Goal: Information Seeking & Learning: Learn about a topic

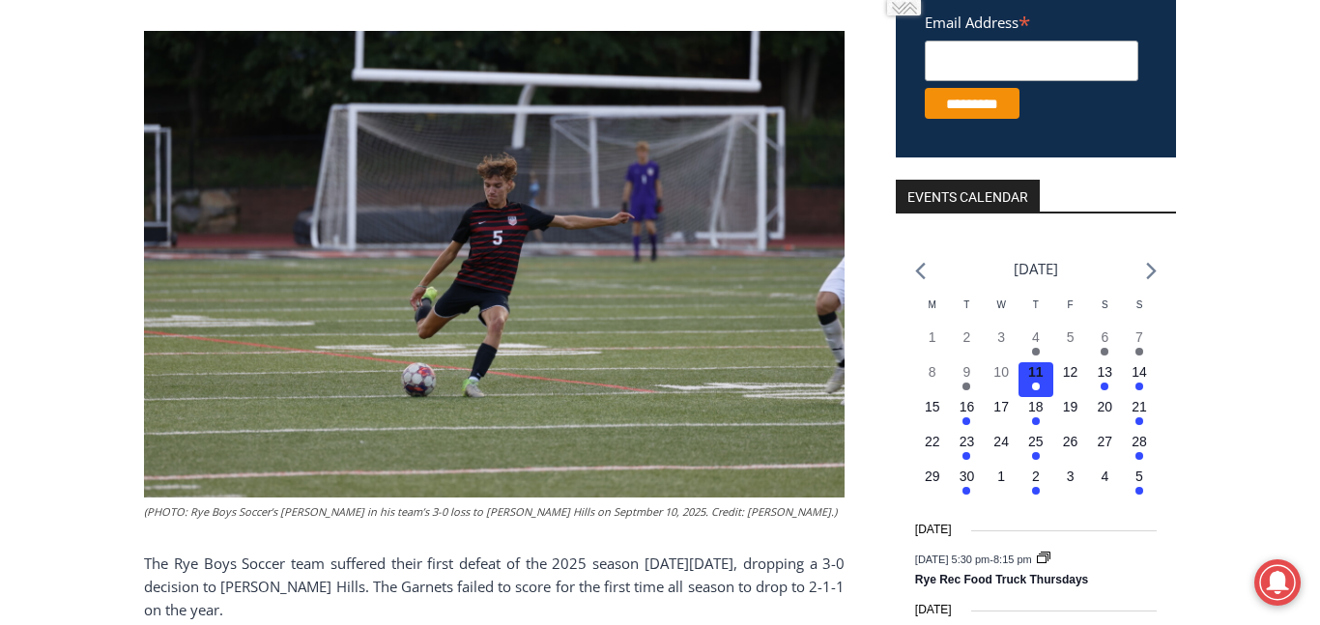
scroll to position [815, 0]
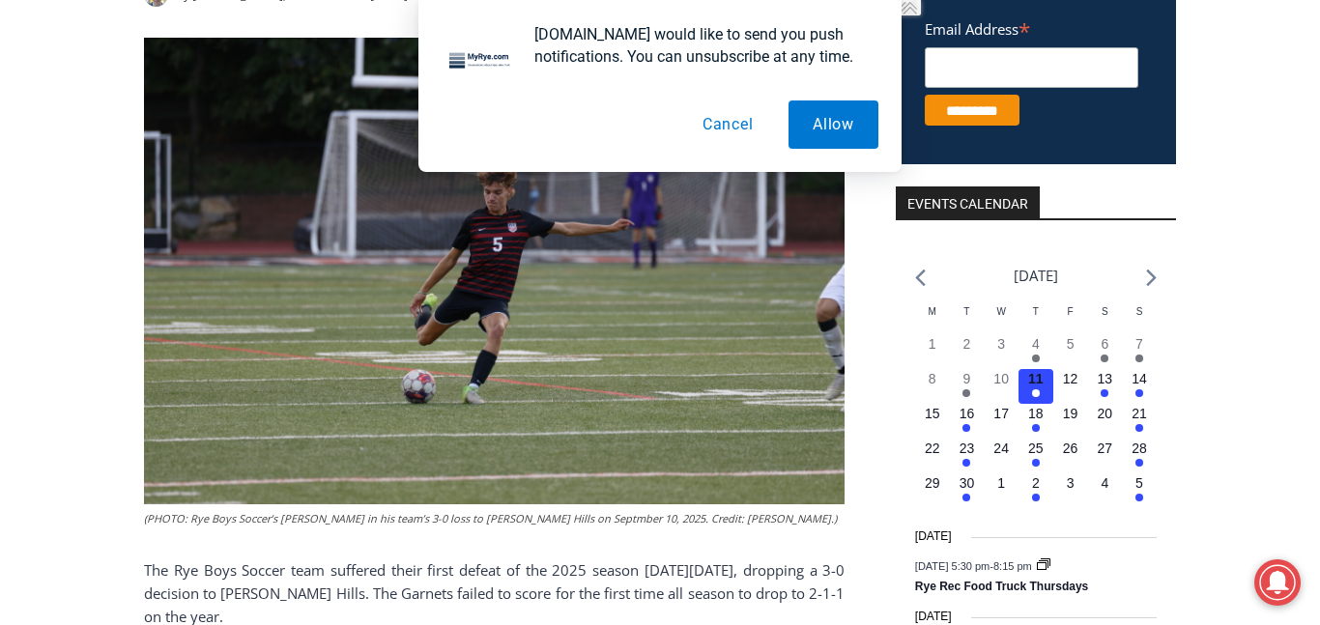
click at [732, 124] on button "Cancel" at bounding box center [728, 124] width 100 height 48
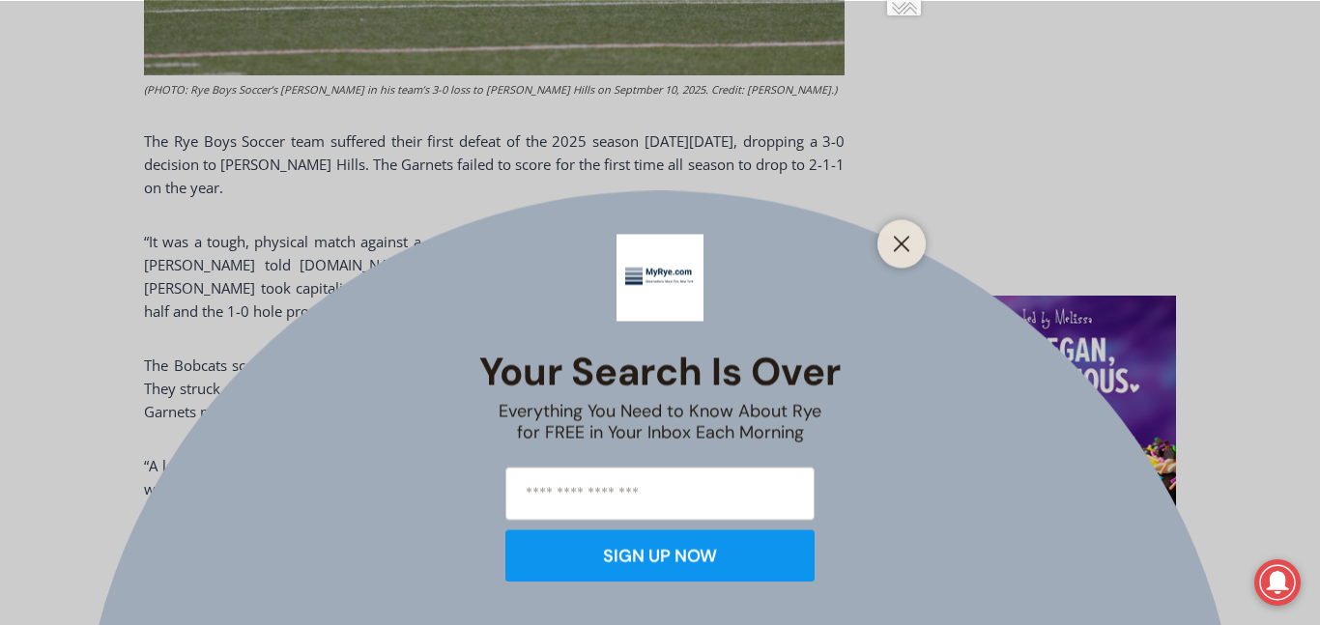
scroll to position [1237, 0]
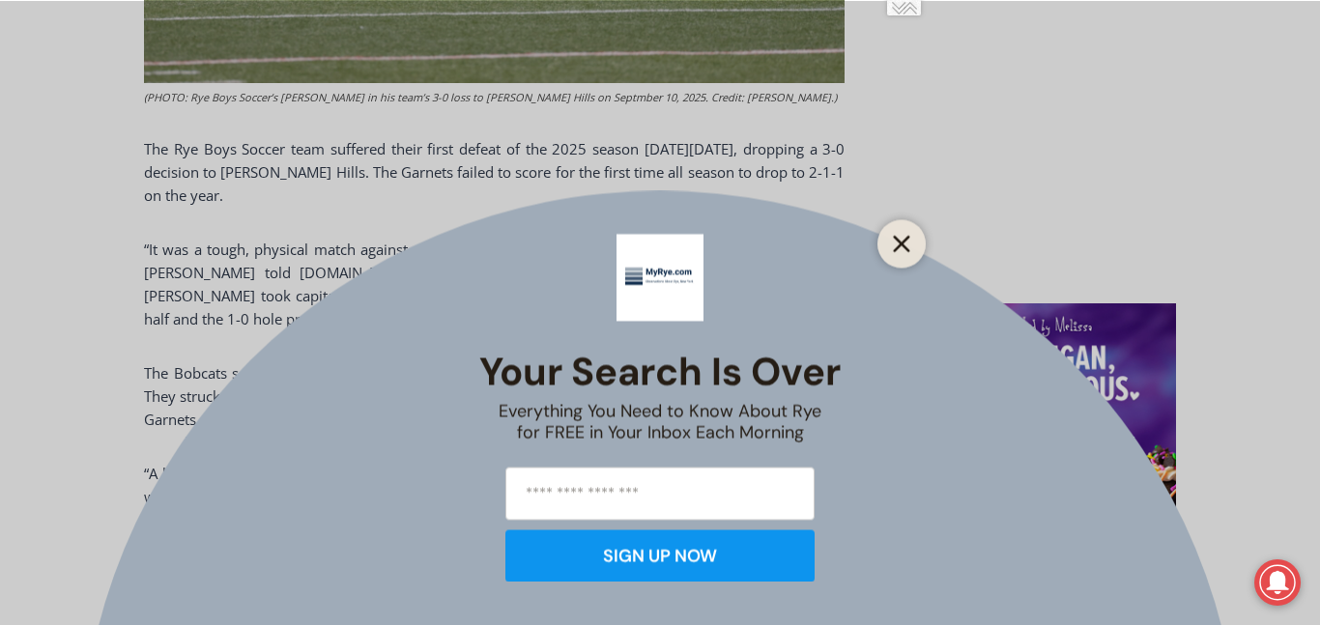
click at [900, 253] on button "Close" at bounding box center [901, 243] width 27 height 27
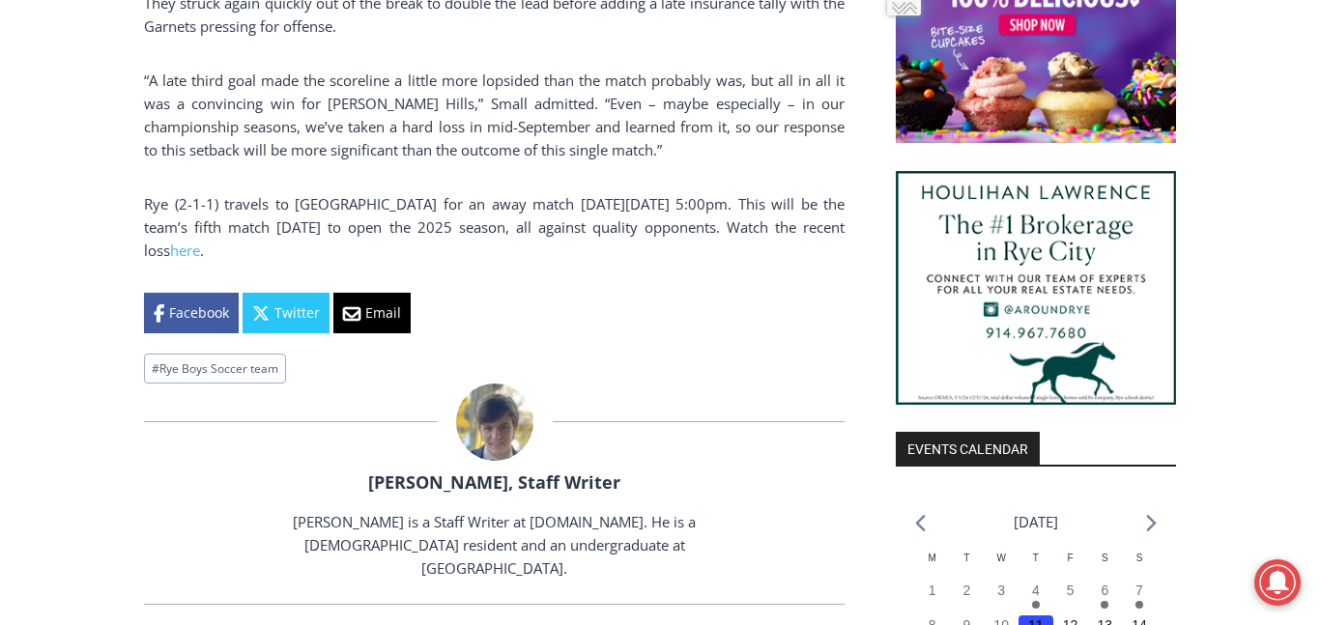
scroll to position [1633, 0]
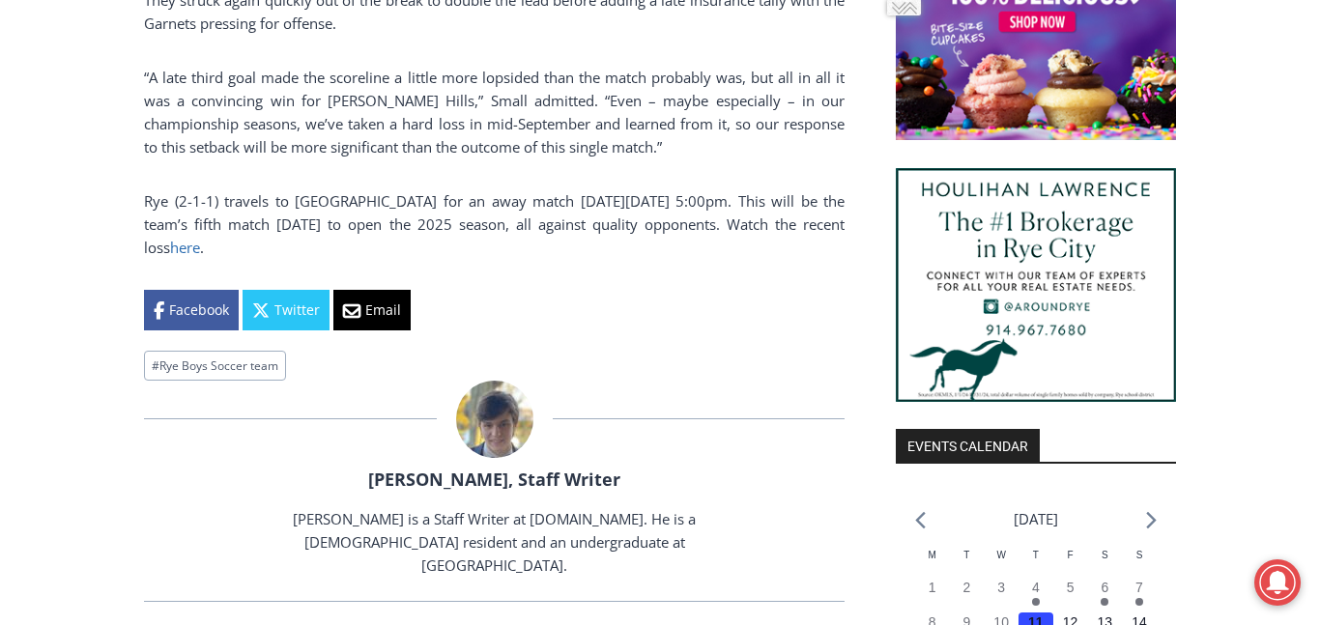
click at [196, 238] on link "here" at bounding box center [185, 247] width 30 height 19
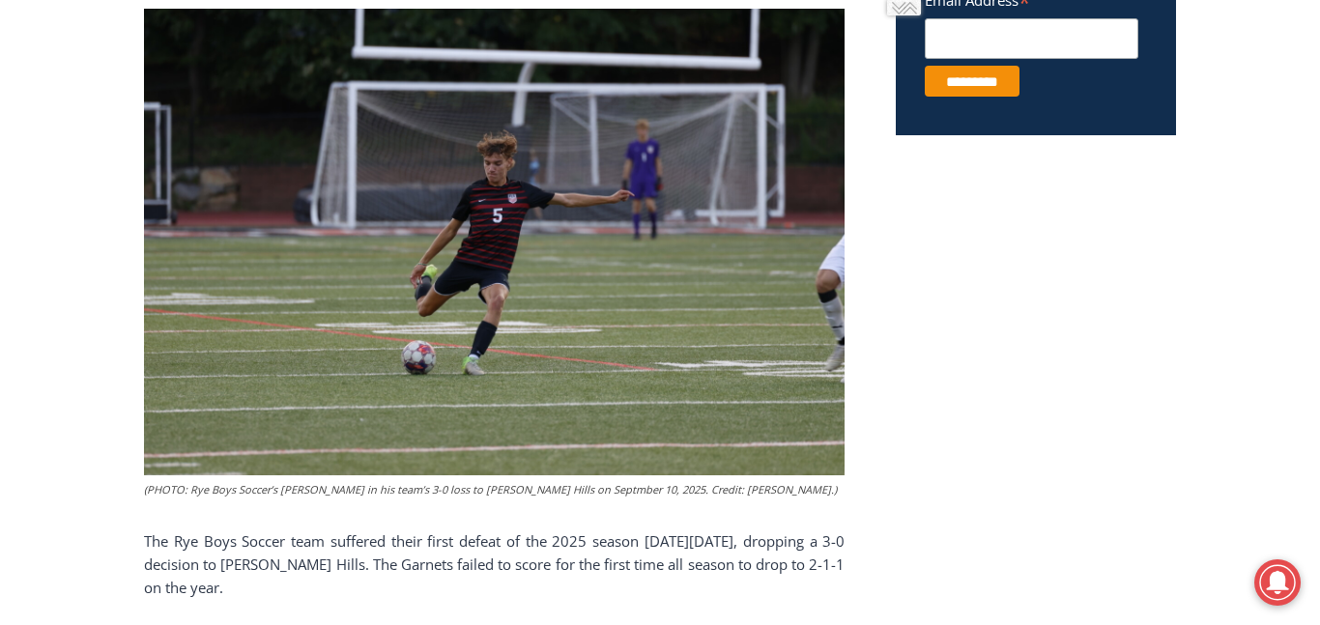
scroll to position [846, 0]
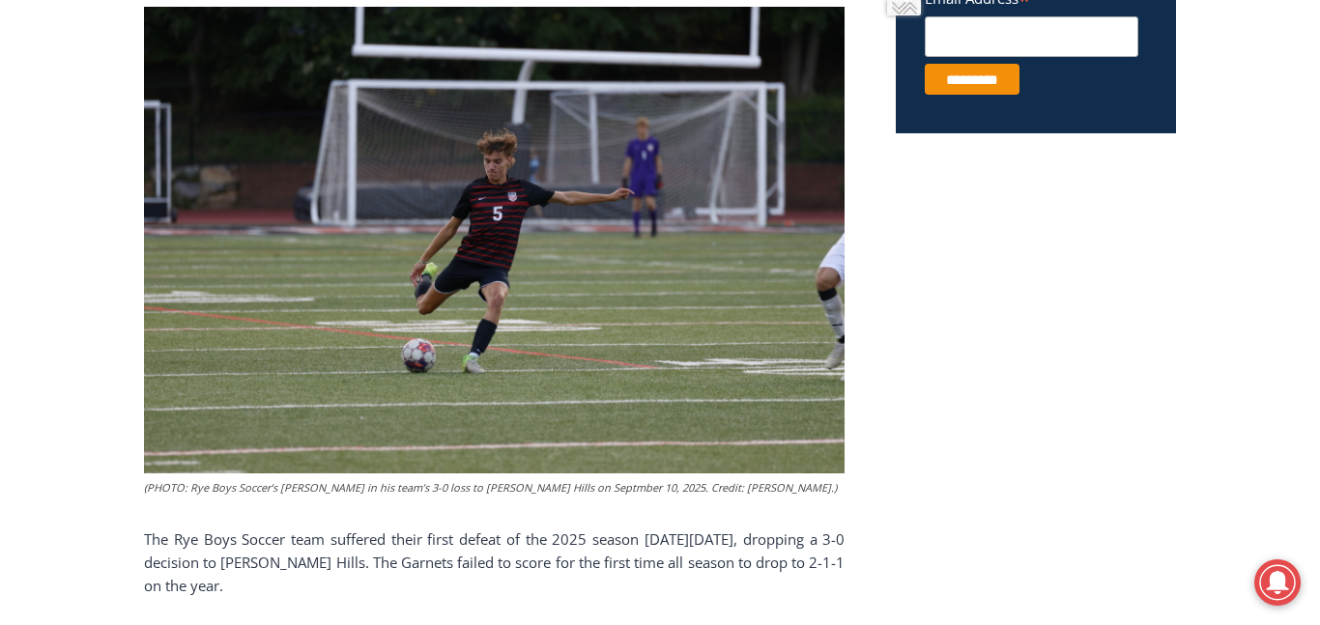
click at [606, 425] on img at bounding box center [494, 241] width 700 height 468
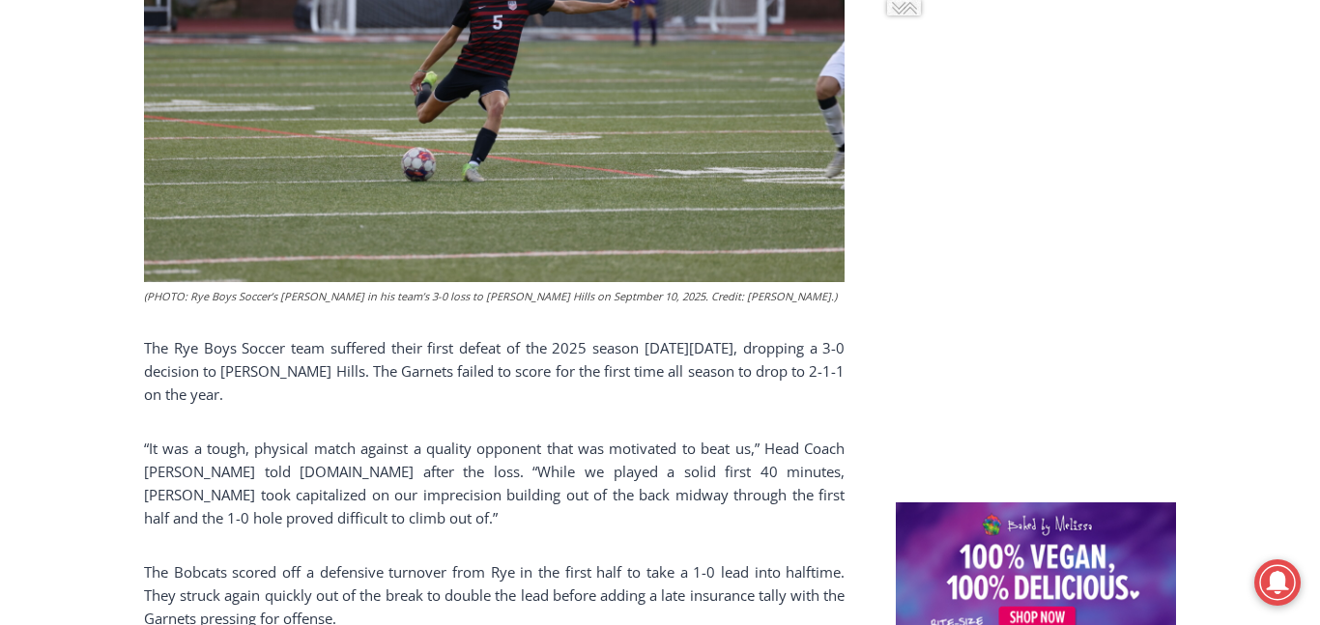
scroll to position [1040, 0]
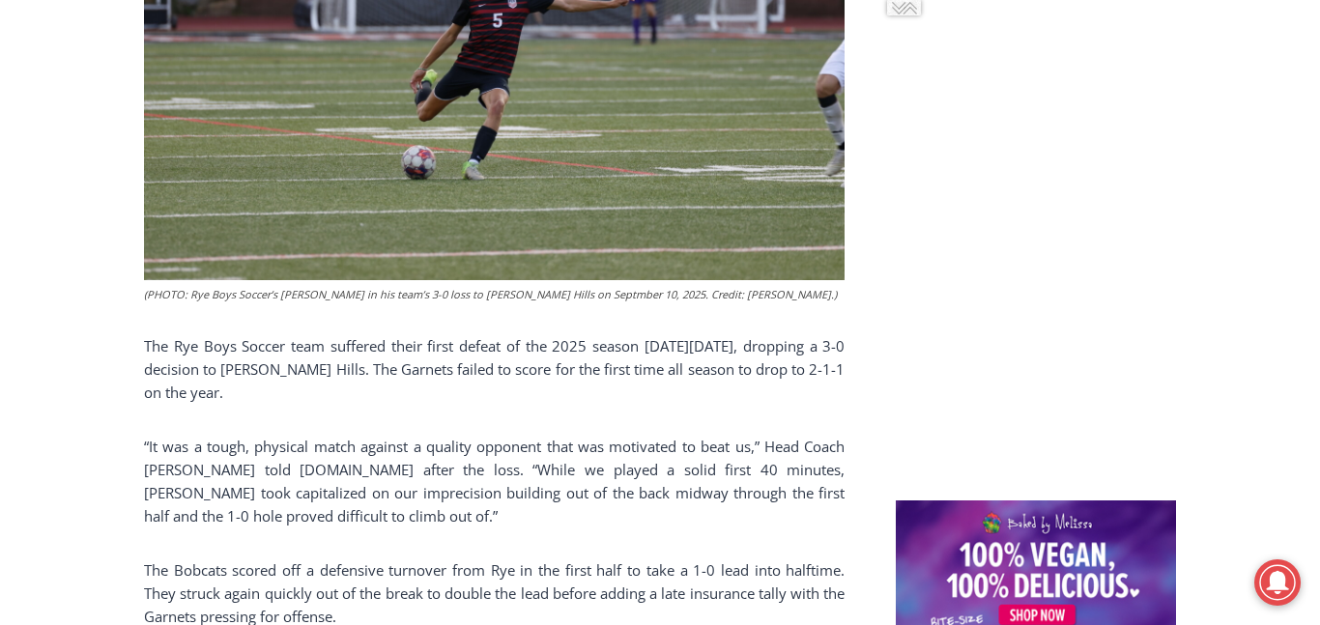
click at [604, 241] on img at bounding box center [494, 48] width 700 height 468
click at [696, 286] on figcaption "(PHOTO: Rye Boys Soccer’s [PERSON_NAME] in his team’s 3-0 loss to [PERSON_NAME]…" at bounding box center [494, 294] width 700 height 17
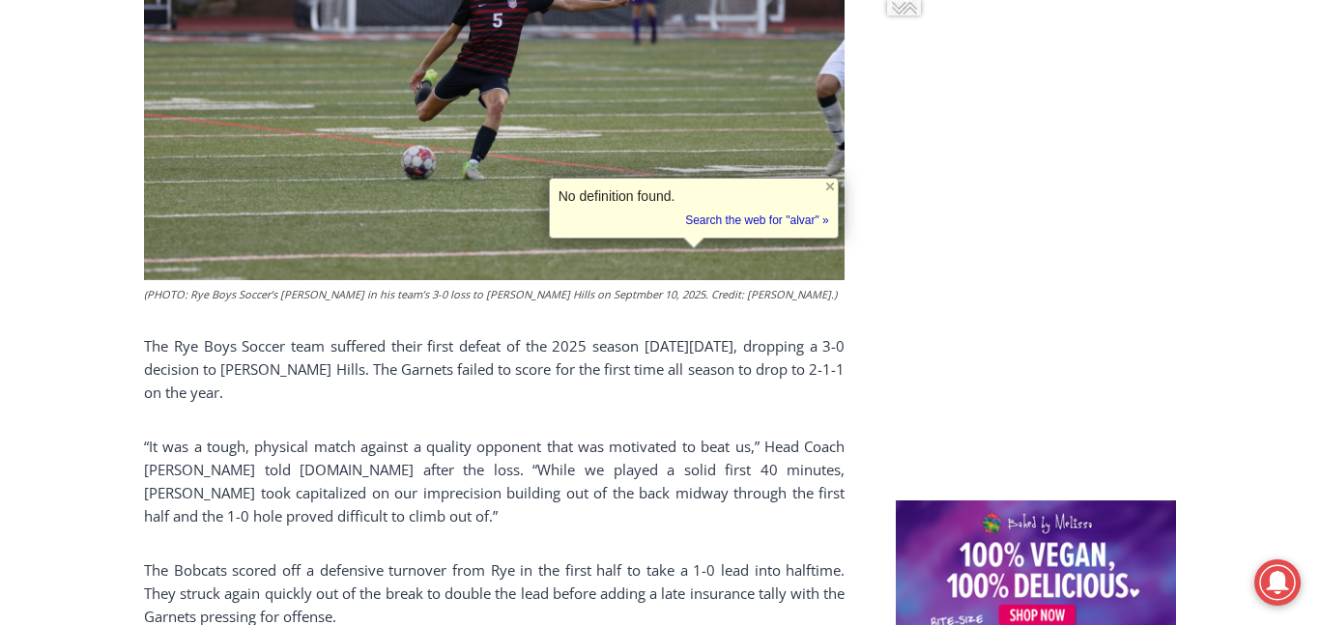
click at [712, 286] on figcaption "(PHOTO: Rye Boys Soccer’s [PERSON_NAME] in his team’s 3-0 loss to [PERSON_NAME]…" at bounding box center [494, 294] width 700 height 17
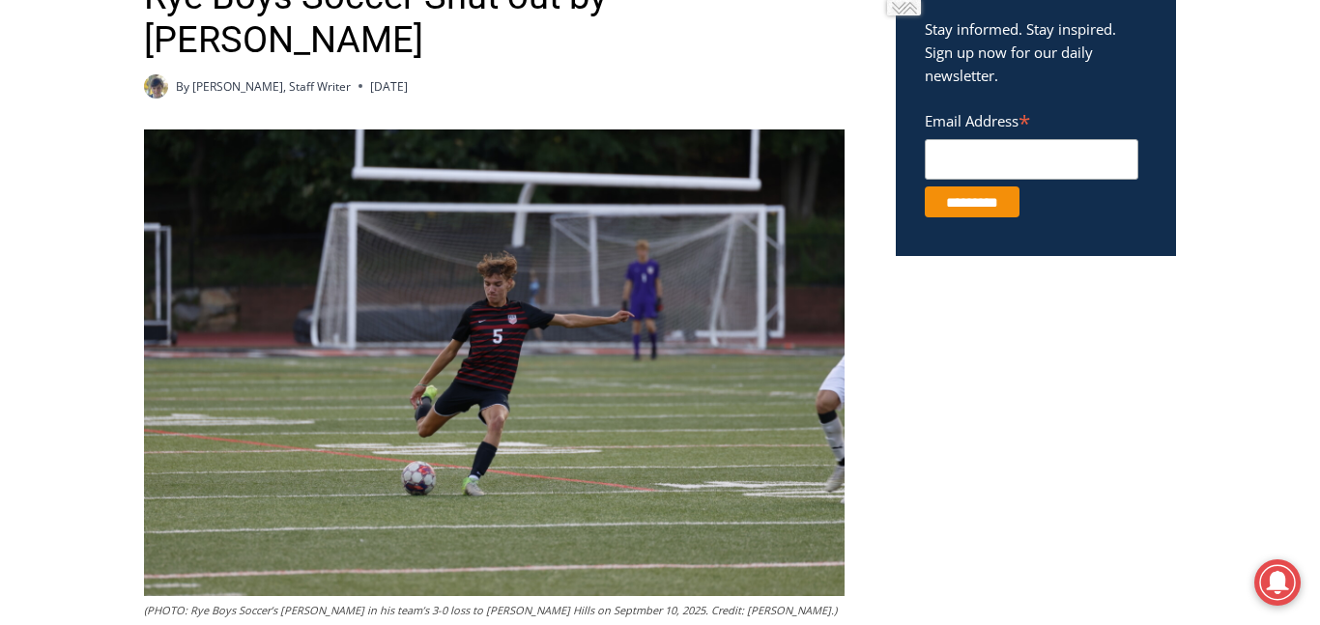
scroll to position [725, 0]
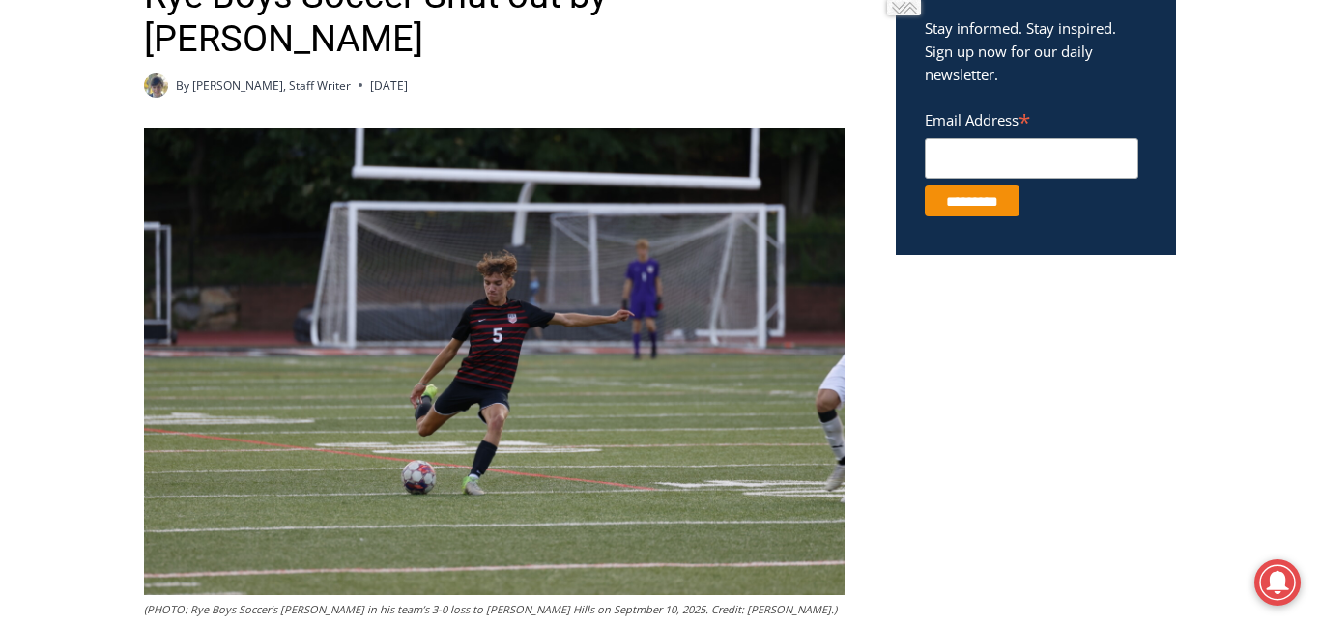
click at [591, 463] on img at bounding box center [494, 363] width 700 height 468
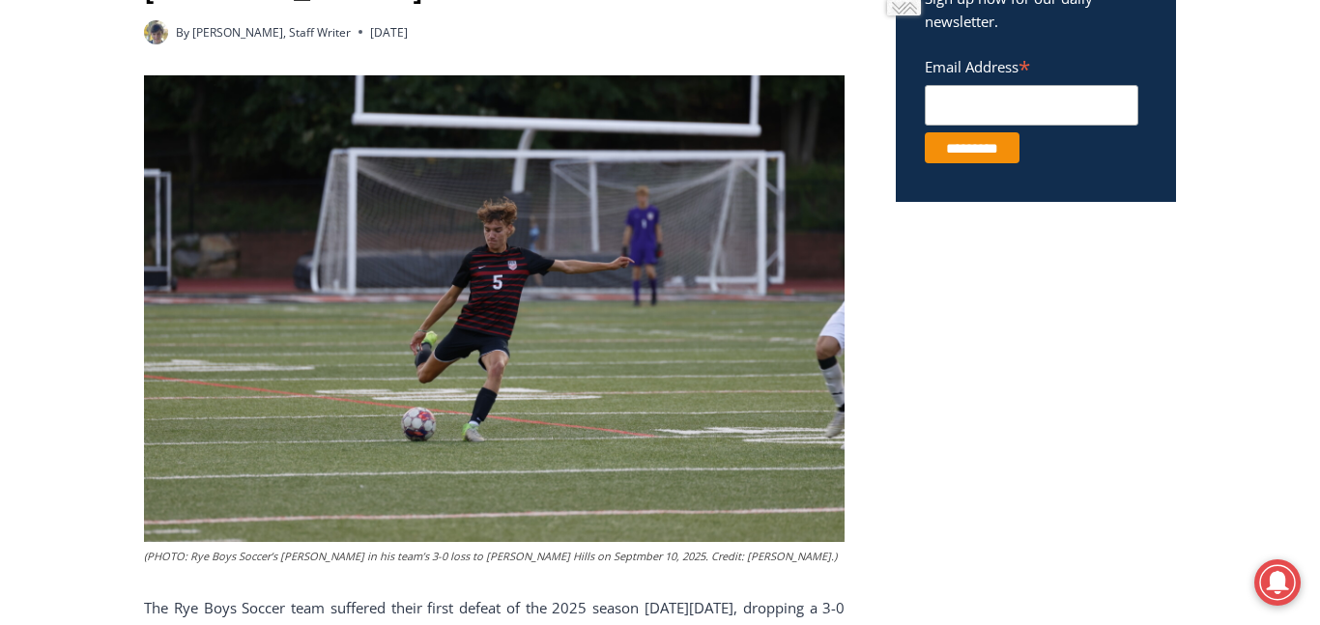
scroll to position [780, 0]
